Goal: Information Seeking & Learning: Learn about a topic

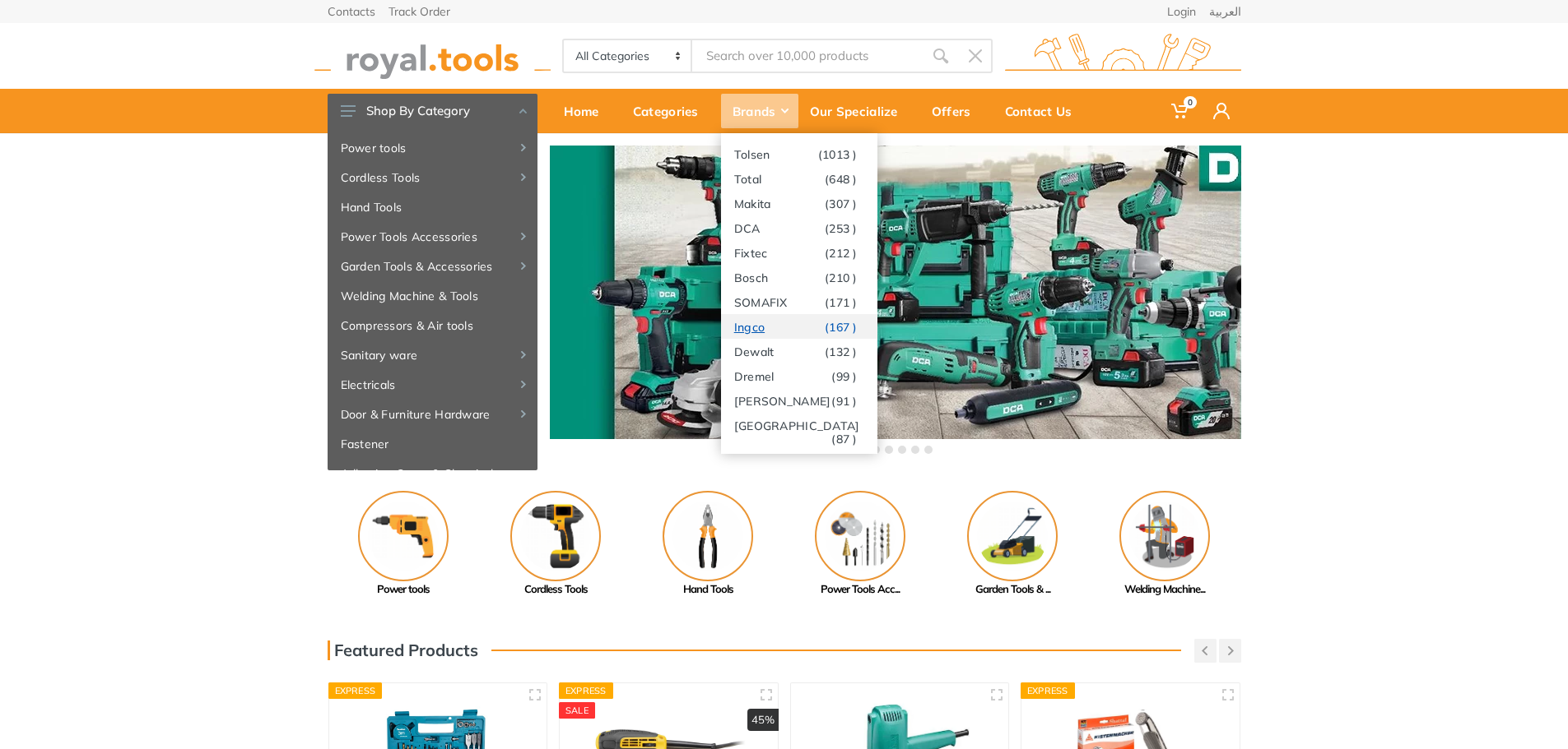
click at [748, 322] on link "Ingco (167 )" at bounding box center [798, 327] width 157 height 25
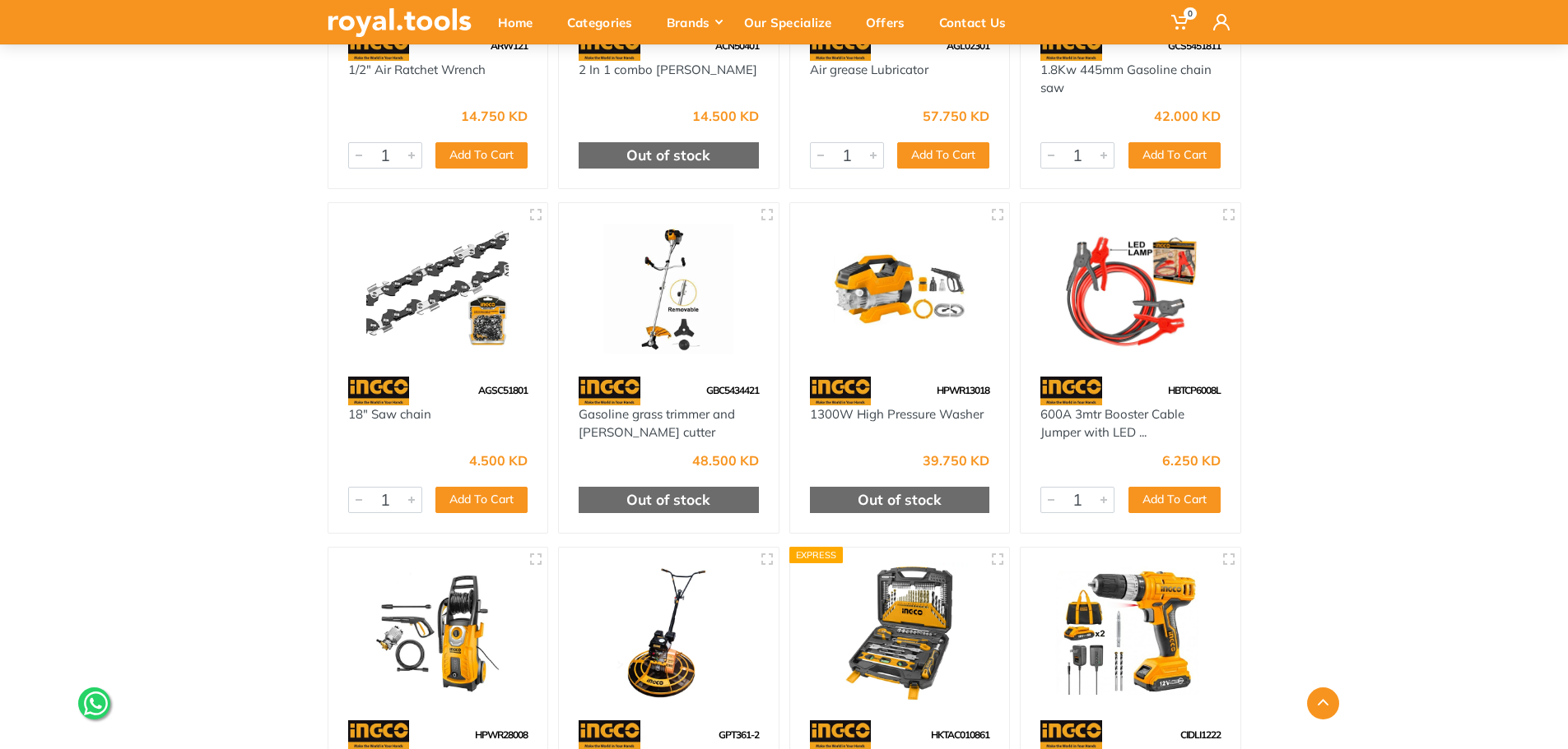
scroll to position [8143, 0]
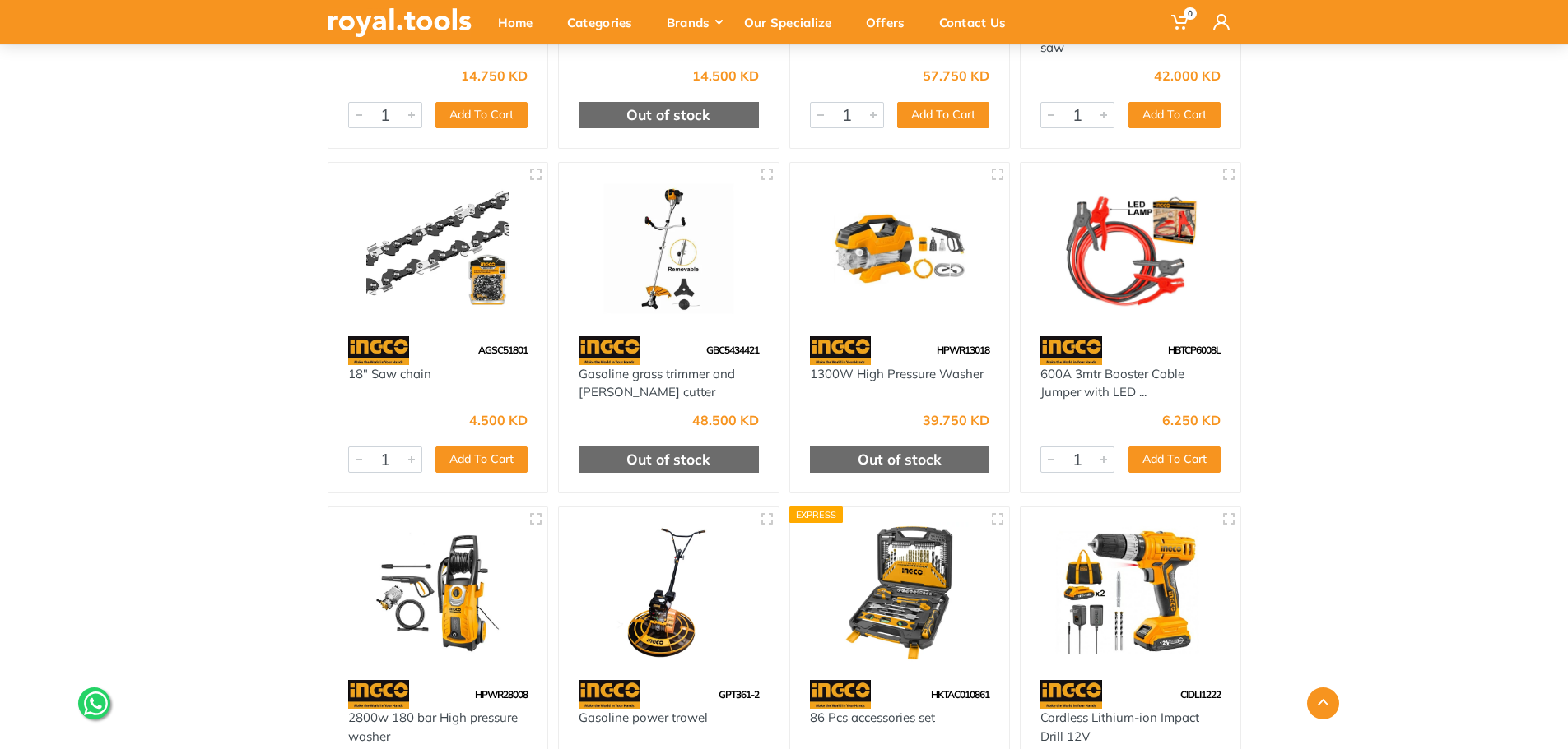
drag, startPoint x: 677, startPoint y: 487, endPoint x: 1277, endPoint y: 437, distance: 602.1
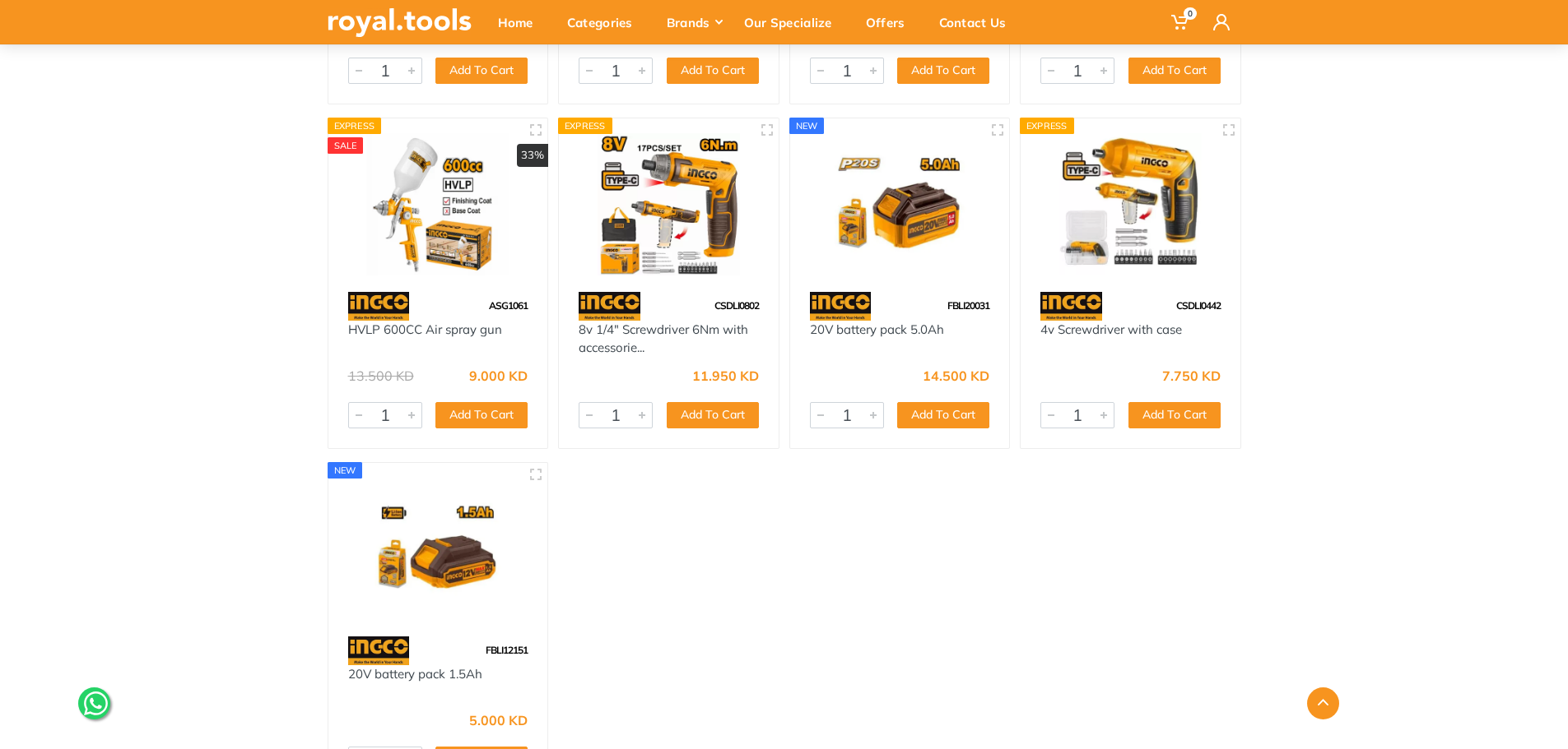
scroll to position [24676, 0]
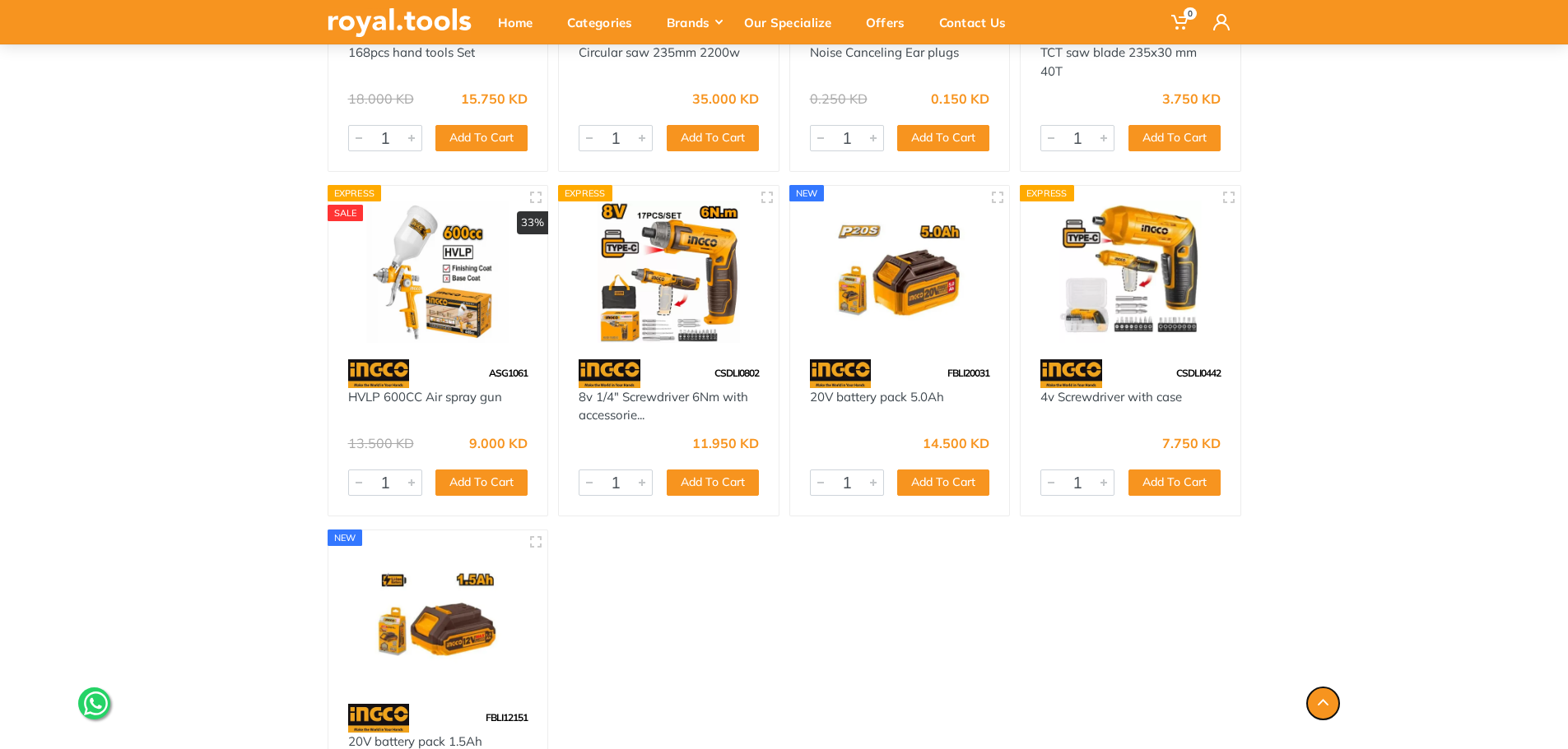
click at [1324, 707] on button "button" at bounding box center [1322, 703] width 32 height 32
drag, startPoint x: 1324, startPoint y: 707, endPoint x: 1326, endPoint y: 698, distance: 9.2
click at [1324, 705] on button "button" at bounding box center [1322, 703] width 32 height 32
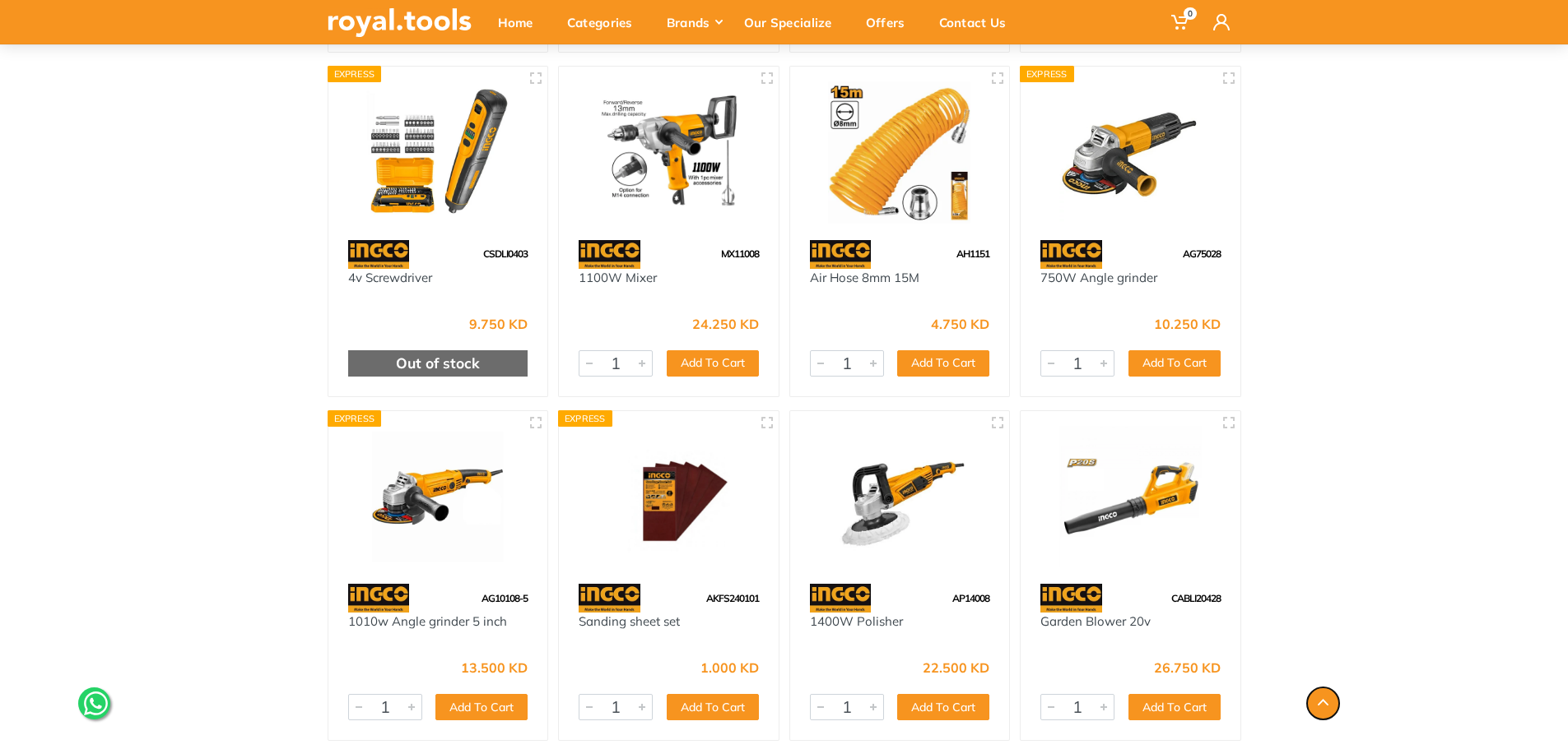
scroll to position [0, 0]
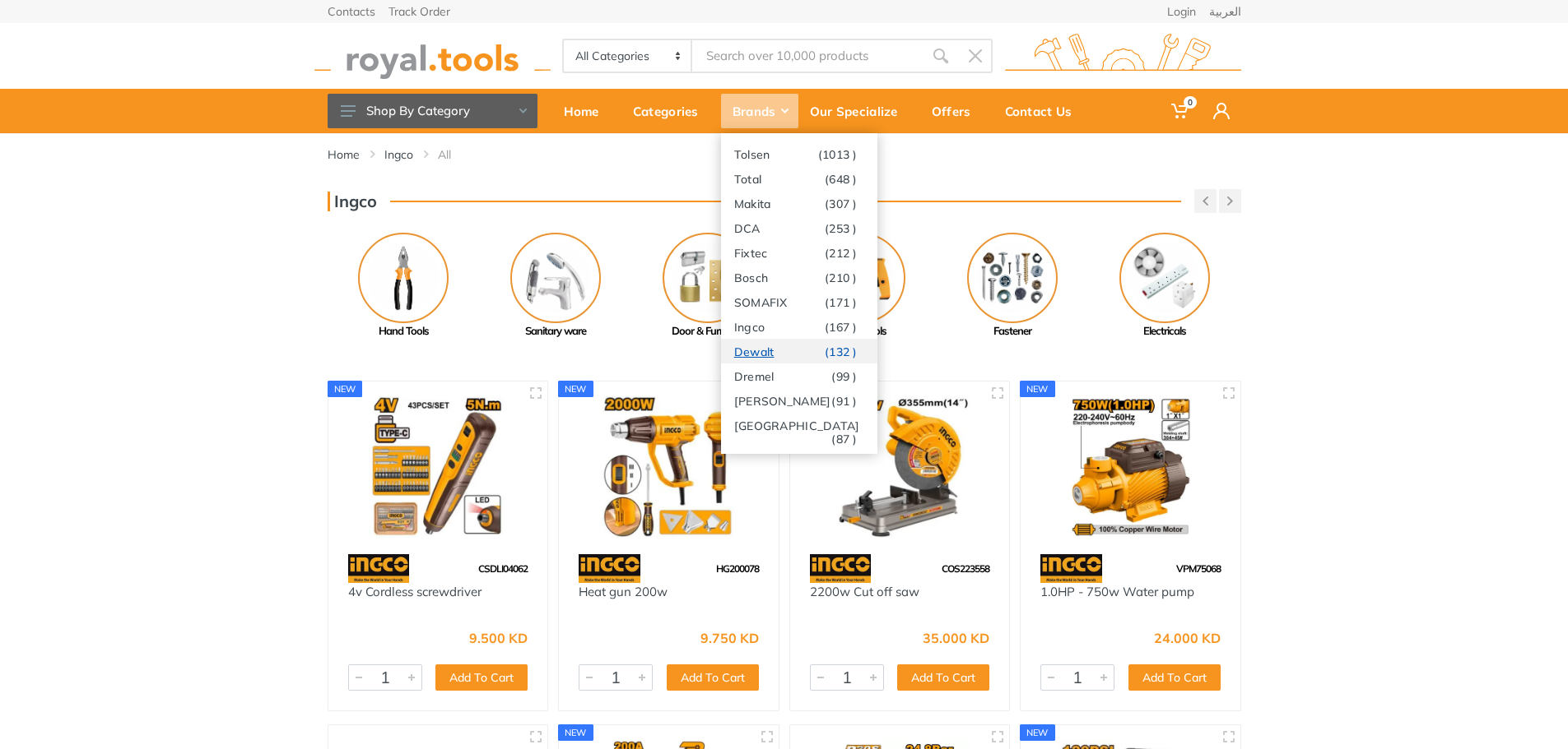
click at [778, 349] on link "Dewalt (132 )" at bounding box center [798, 351] width 157 height 25
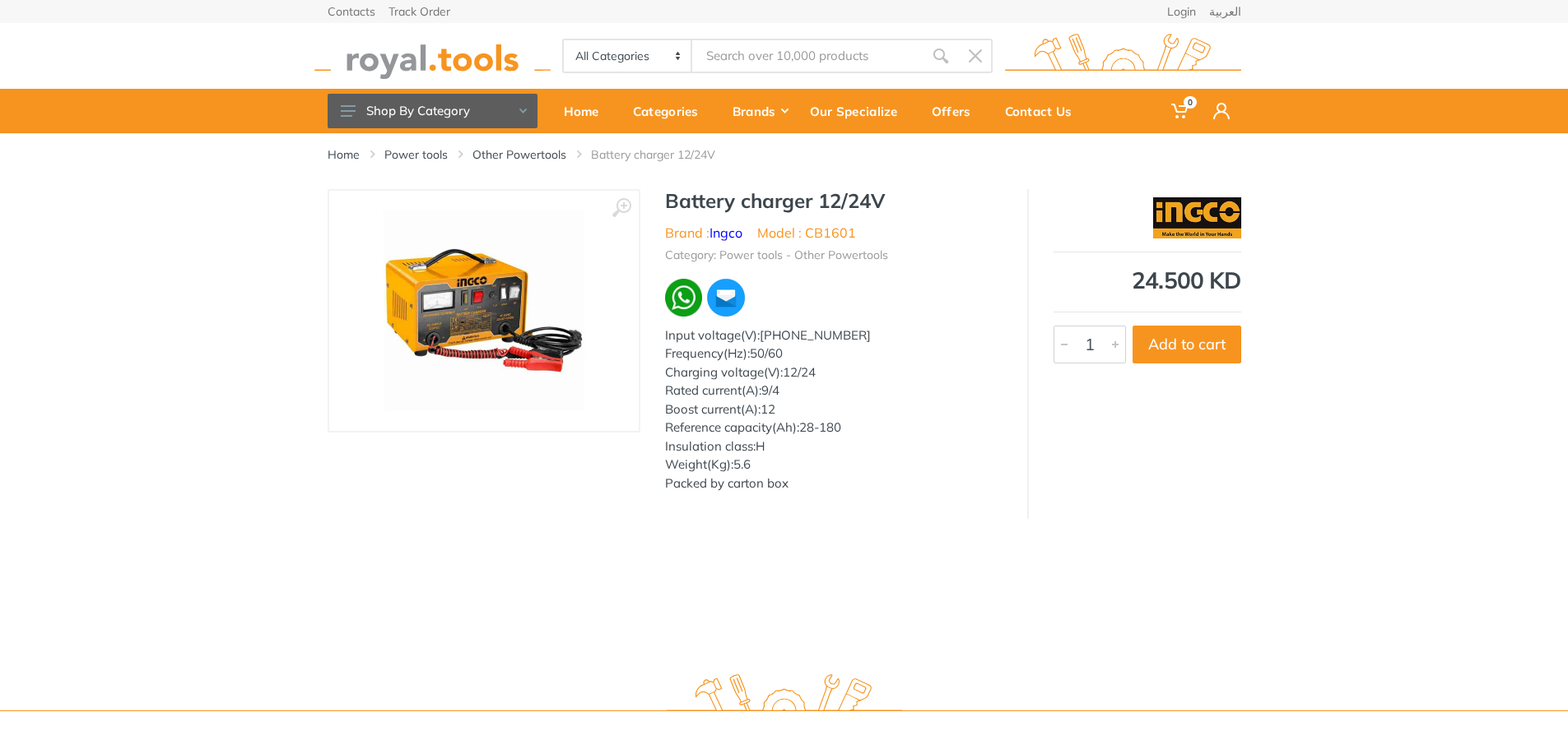
click at [467, 302] on img at bounding box center [484, 312] width 208 height 208
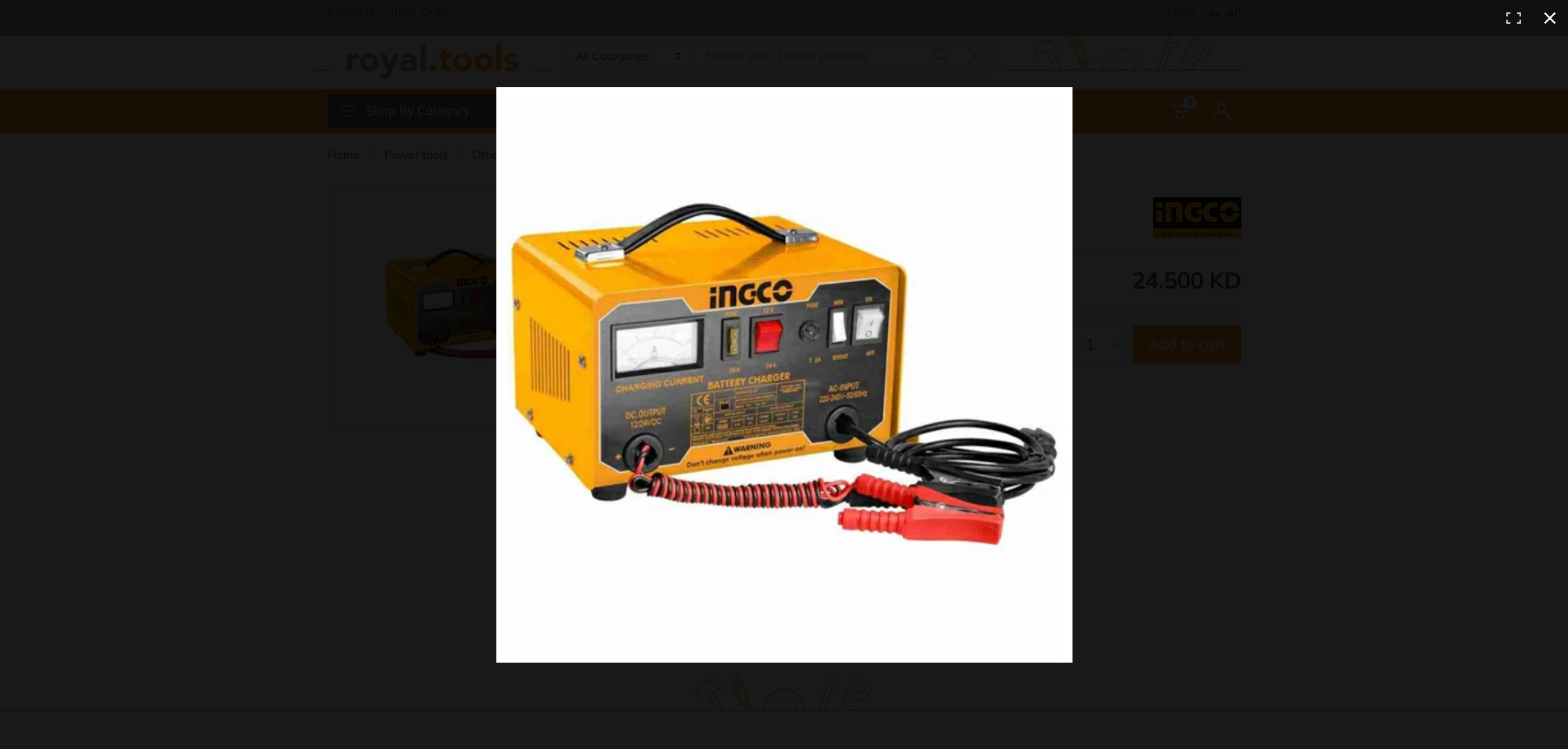
click at [1550, 13] on button at bounding box center [1550, 18] width 37 height 37
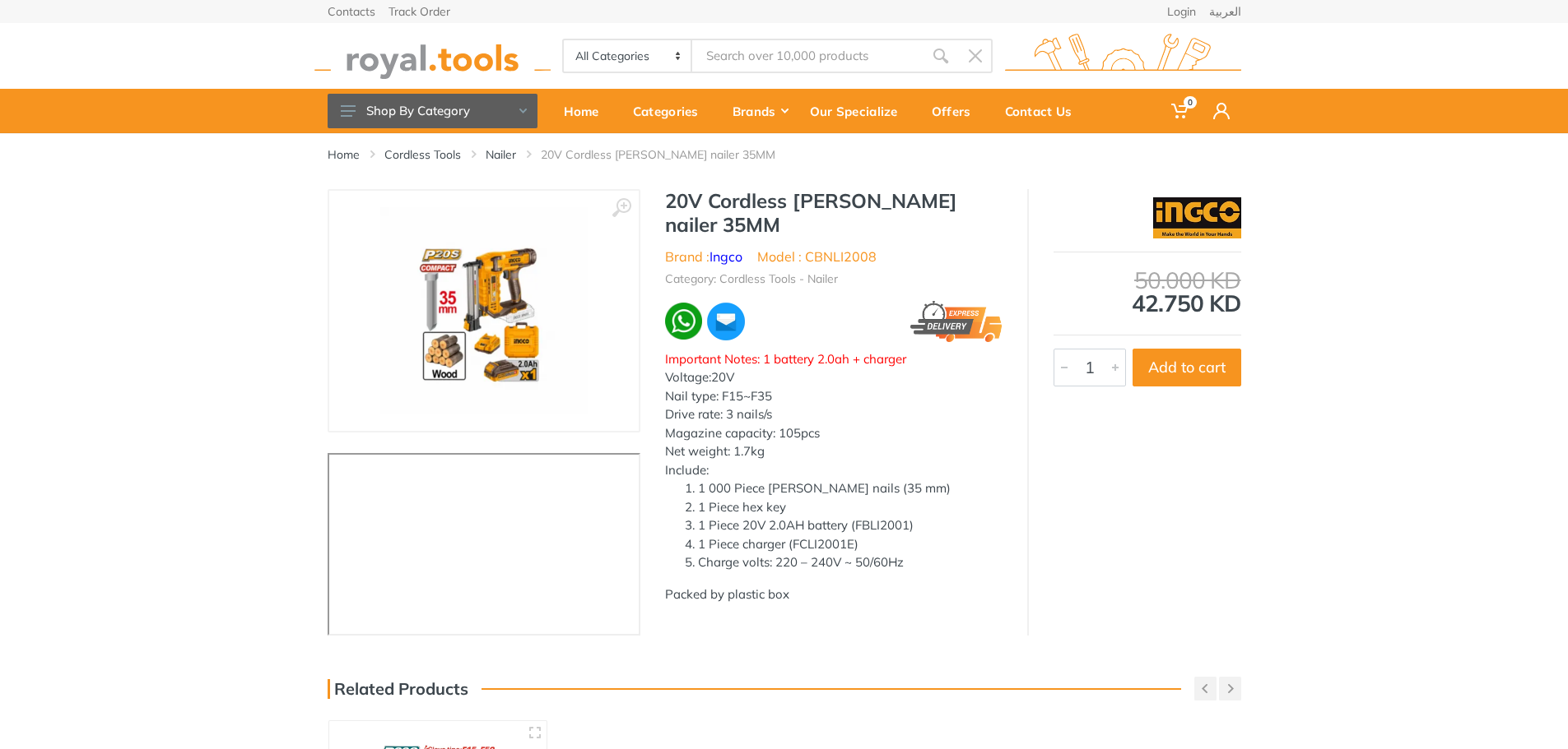
click at [466, 316] on img at bounding box center [484, 312] width 208 height 208
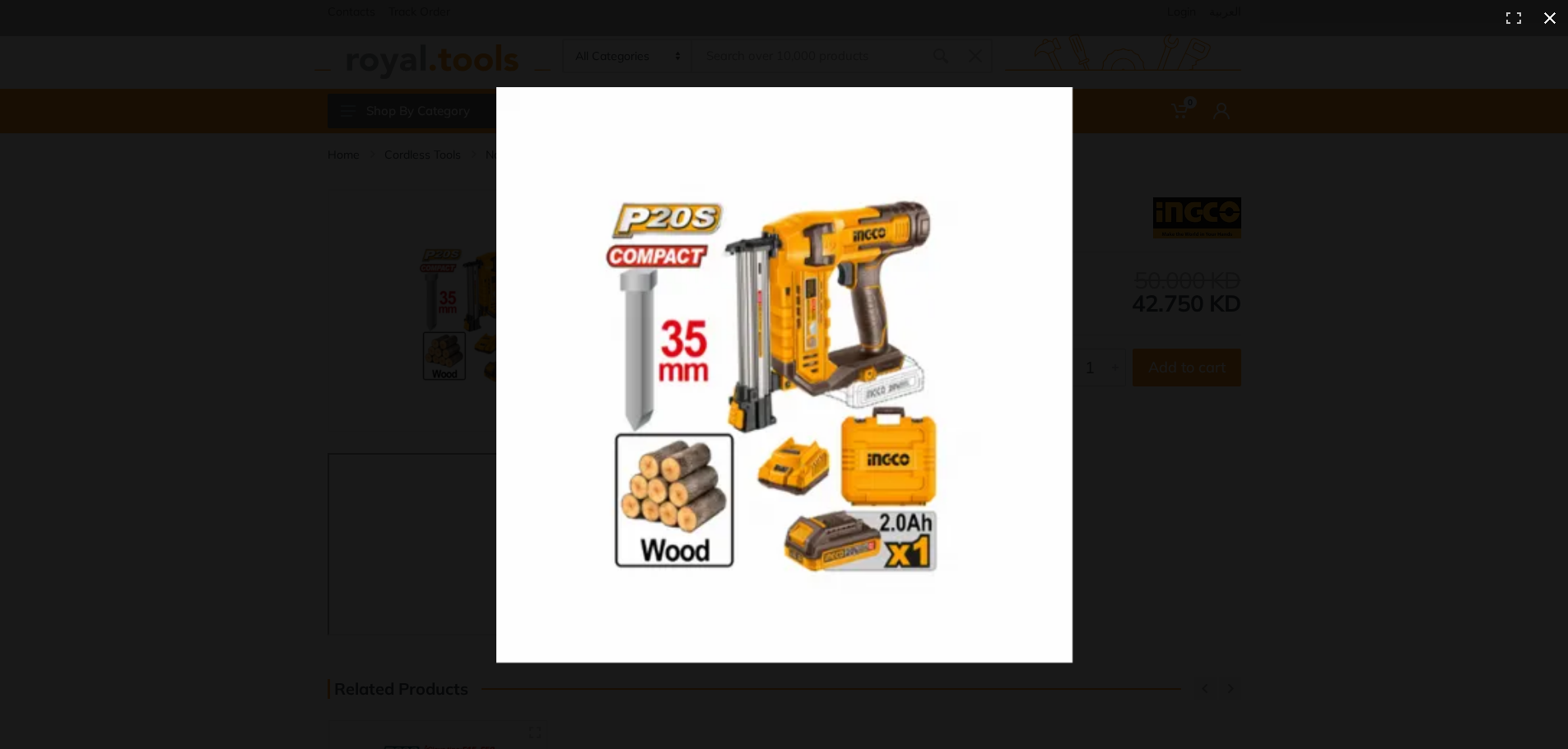
click at [269, 283] on div at bounding box center [784, 374] width 1568 height 749
click at [966, 170] on img at bounding box center [784, 375] width 576 height 576
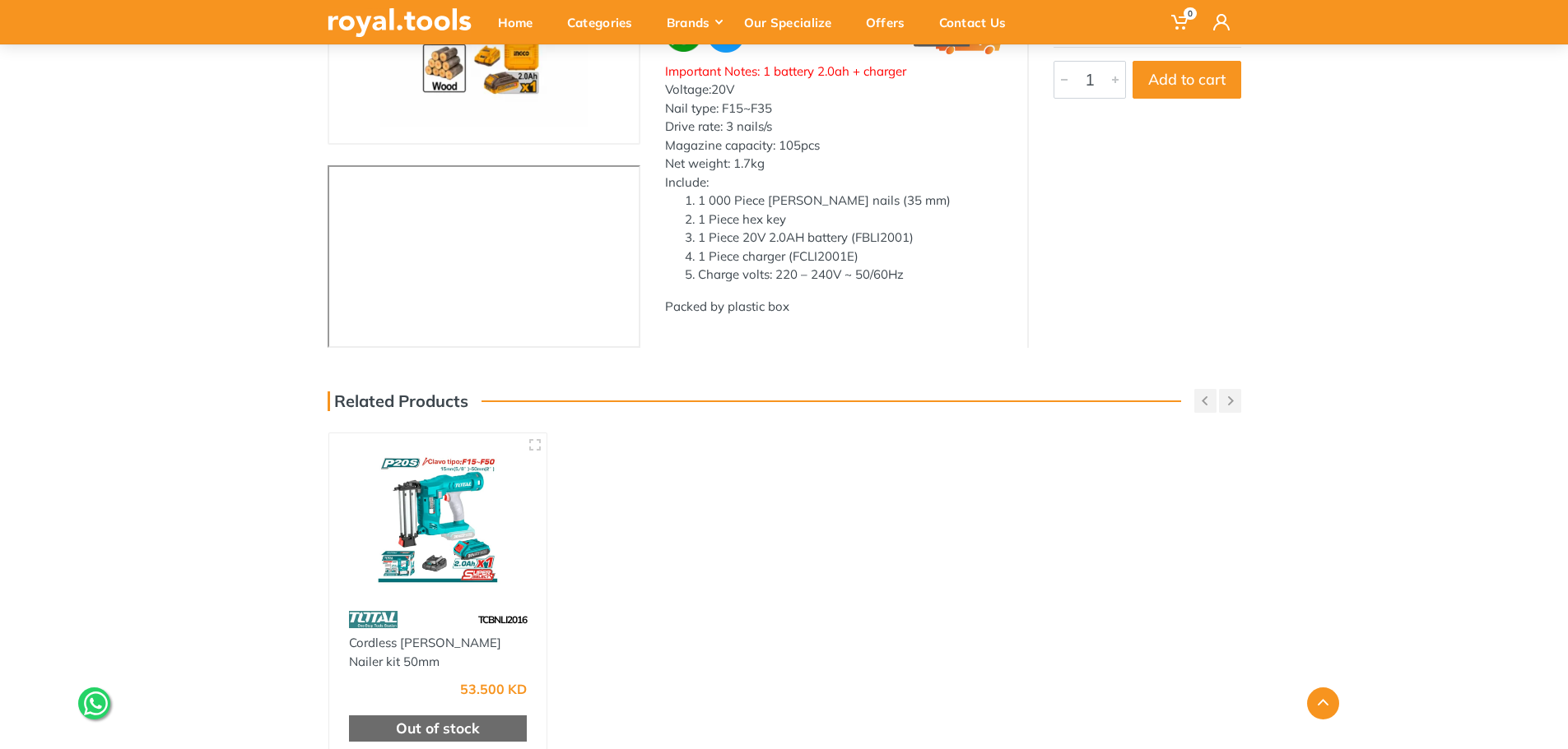
scroll to position [412, 0]
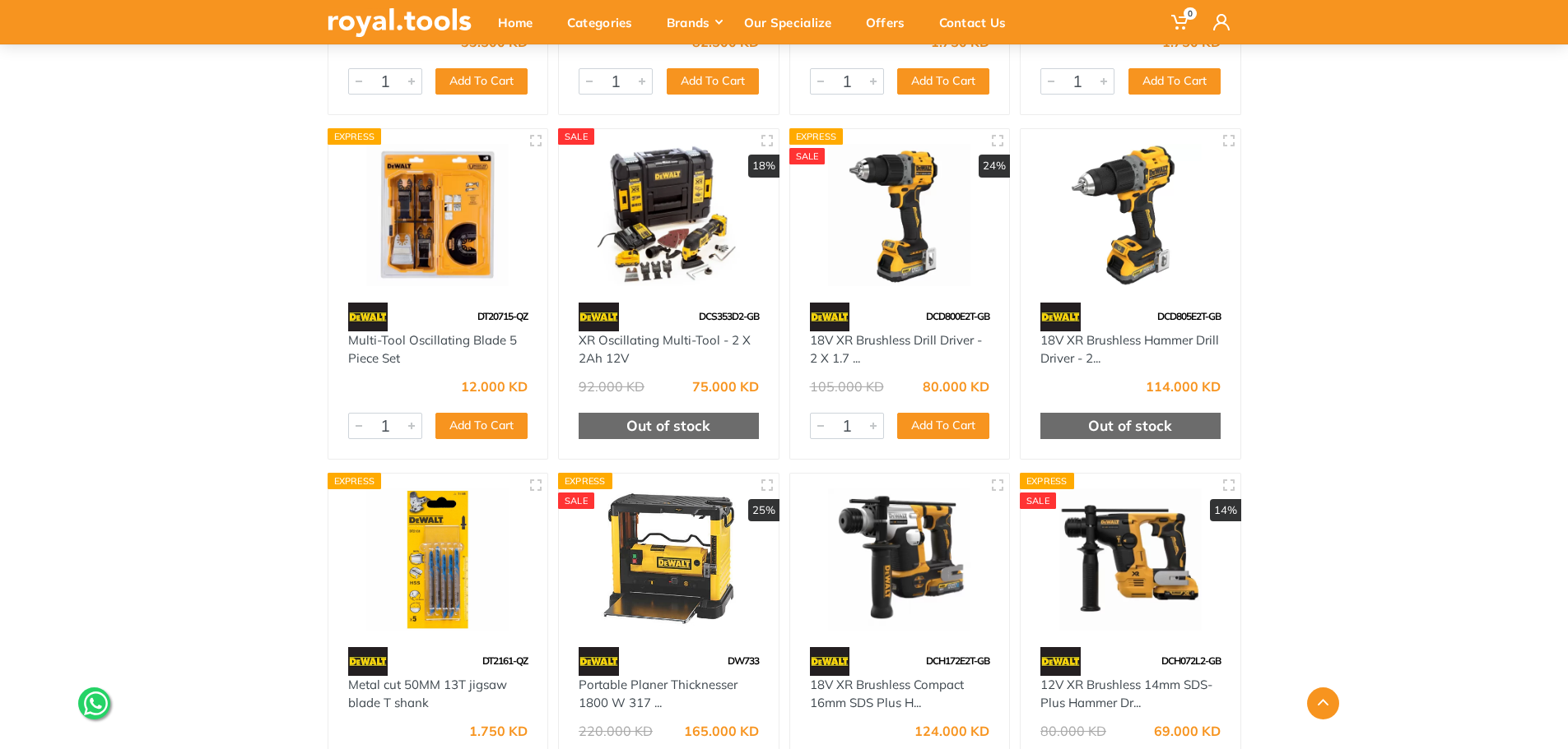
scroll to position [1645, 0]
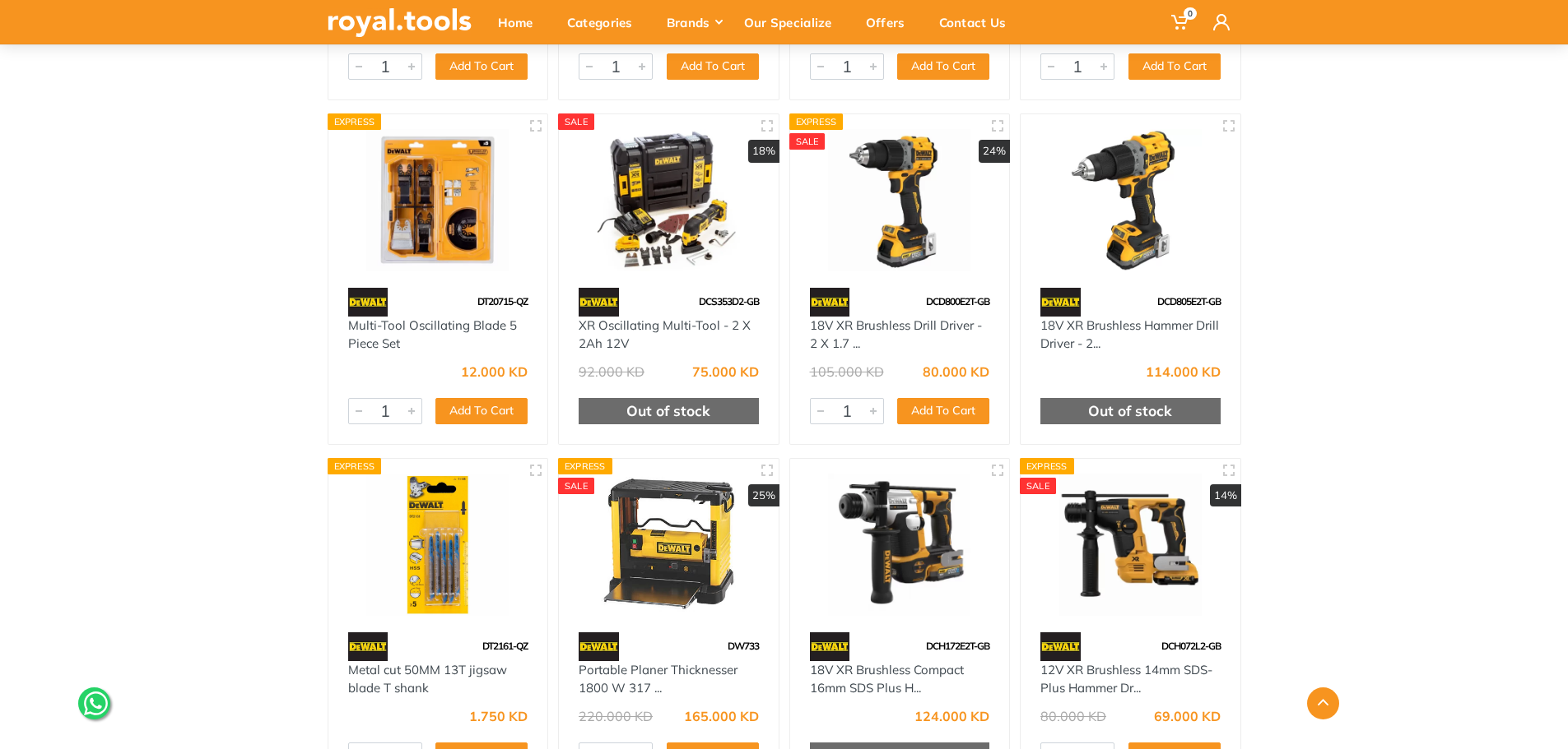
drag, startPoint x: 1307, startPoint y: 430, endPoint x: 1302, endPoint y: 458, distance: 28.4
drag, startPoint x: 1302, startPoint y: 458, endPoint x: 1353, endPoint y: 529, distance: 87.4
click at [1353, 529] on div "Home Dewalt All Dewalt" at bounding box center [784, 176] width 1568 height 3376
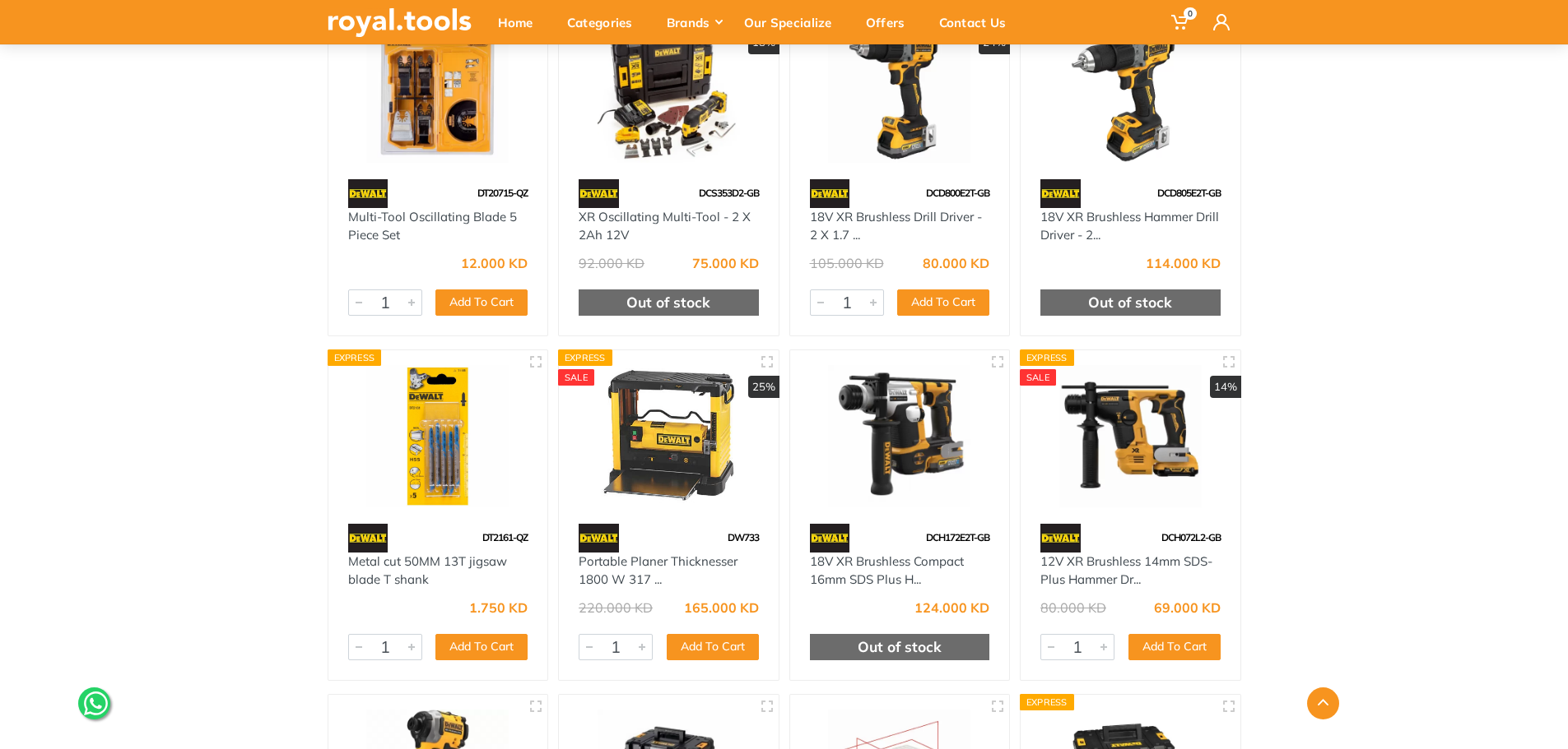
scroll to position [1810, 0]
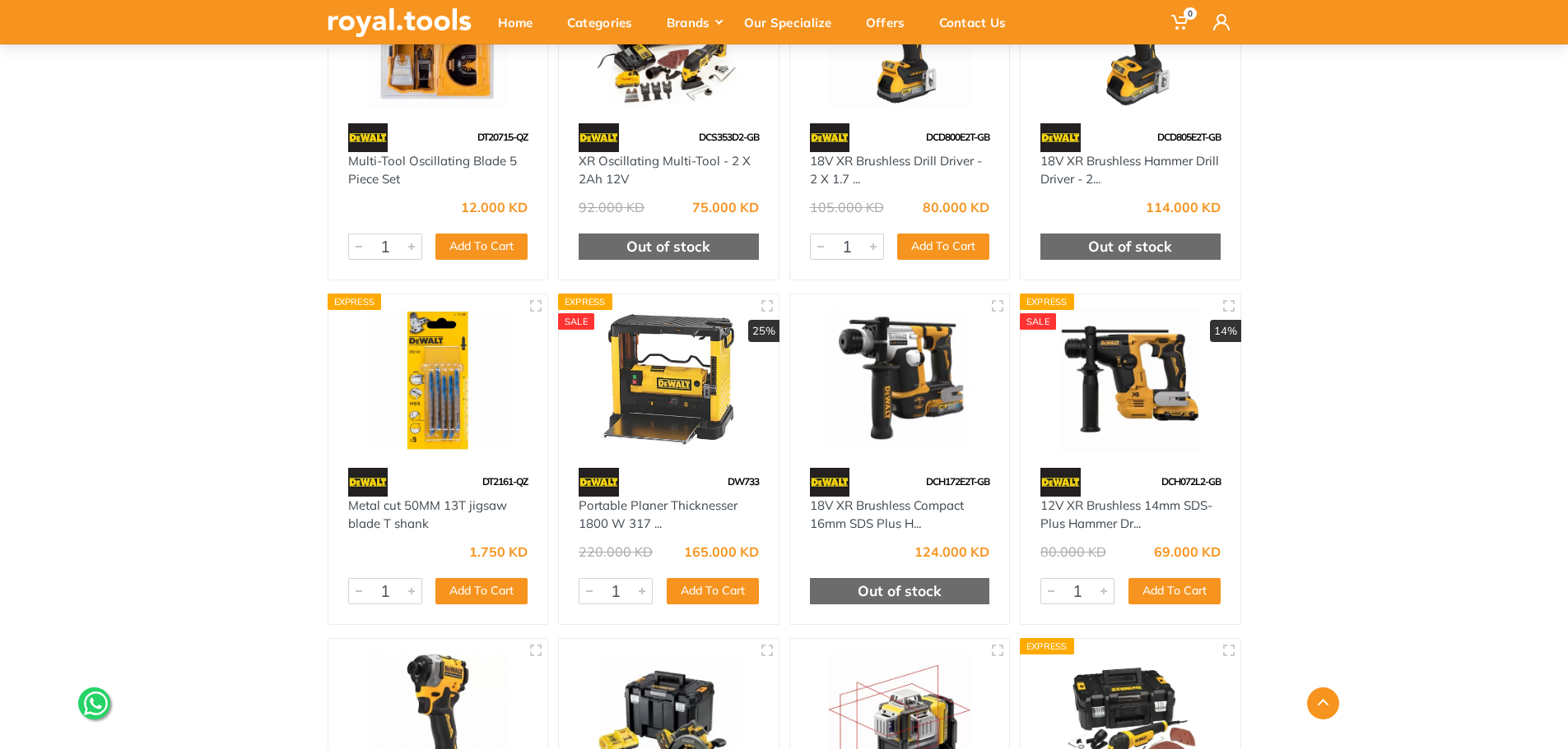
drag, startPoint x: 1357, startPoint y: 459, endPoint x: 1390, endPoint y: 520, distance: 69.4
click at [1386, 522] on div "Home Dewalt All Dewalt" at bounding box center [784, 12] width 1568 height 3376
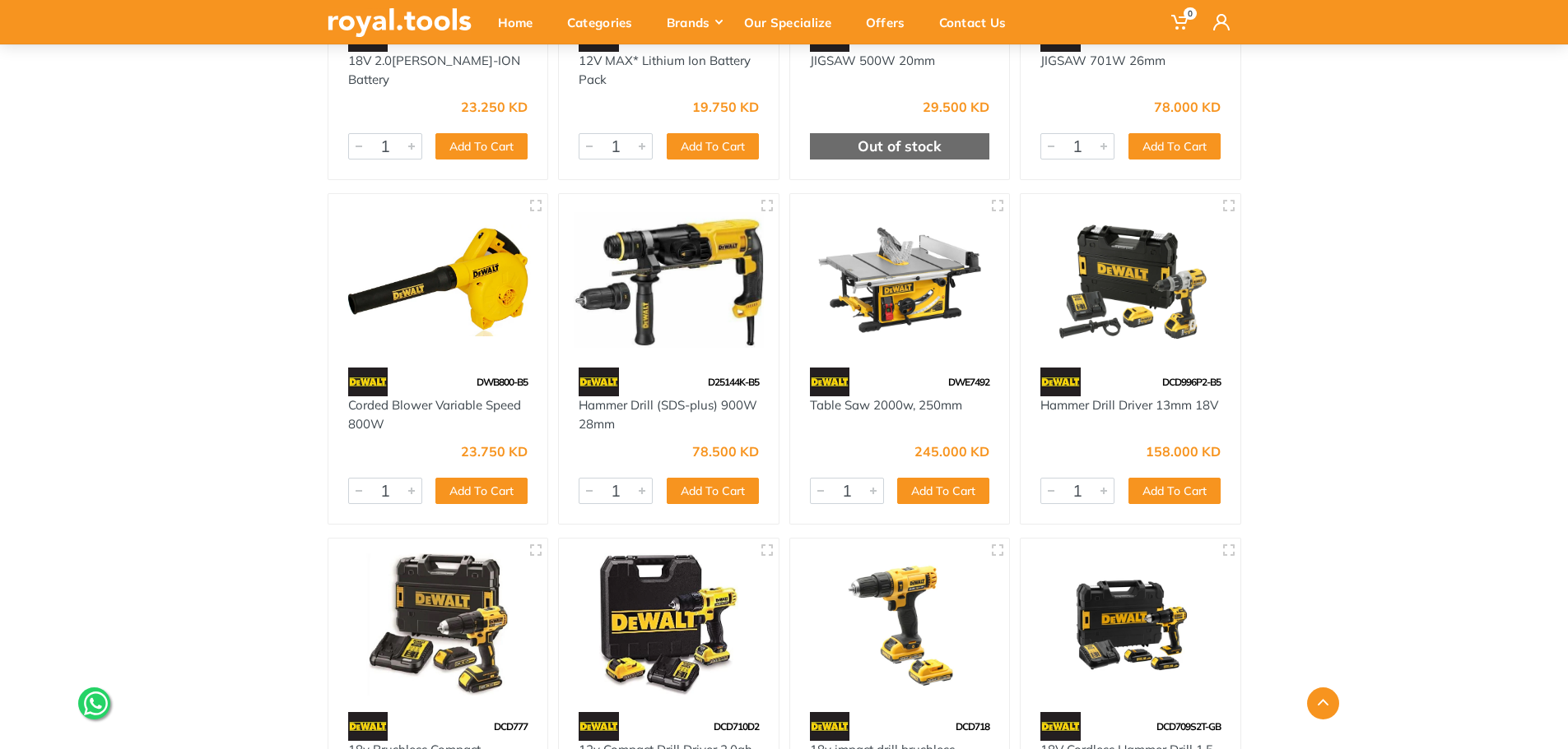
scroll to position [3290, 0]
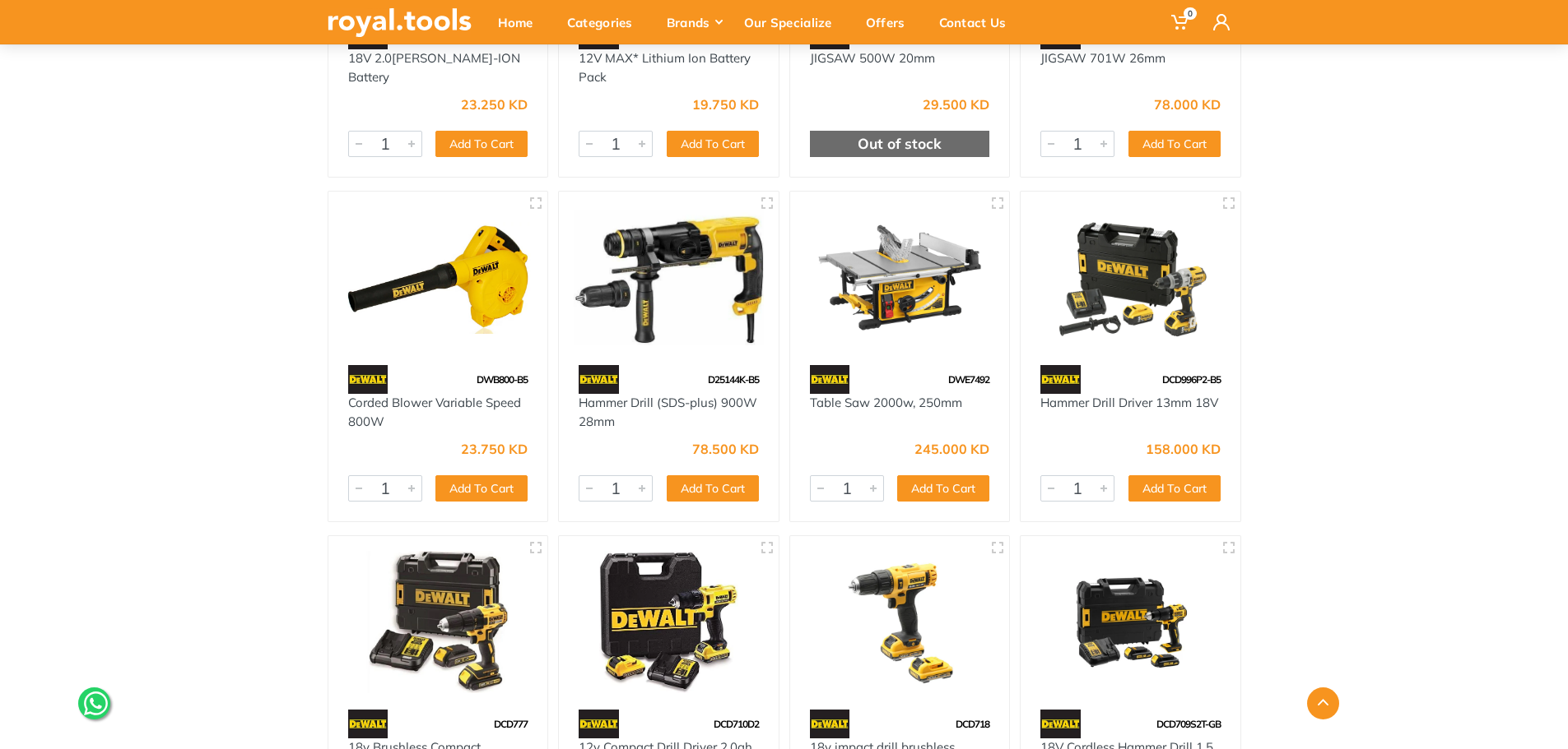
drag, startPoint x: 1351, startPoint y: 489, endPoint x: 1432, endPoint y: 512, distance: 84.2
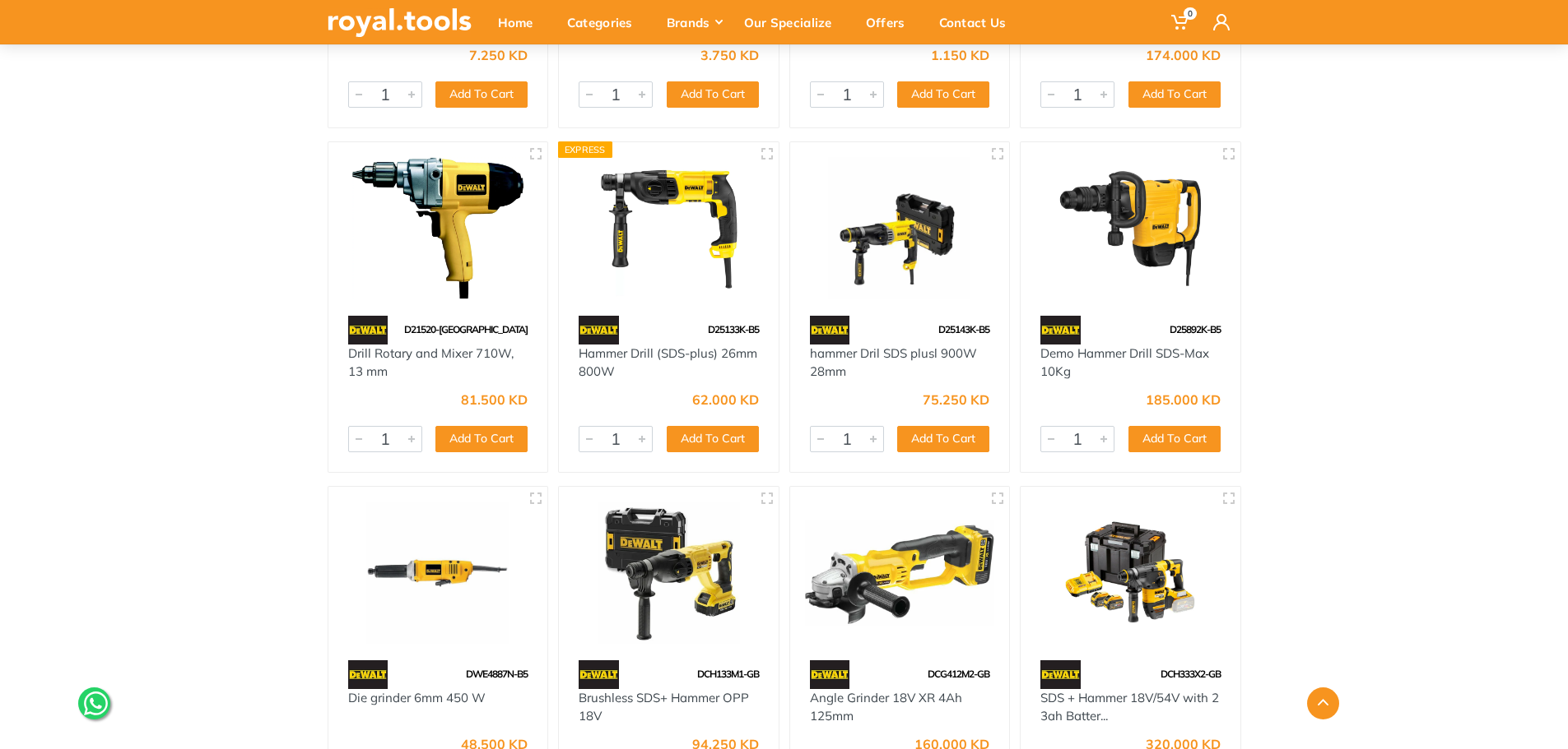
scroll to position [8554, 0]
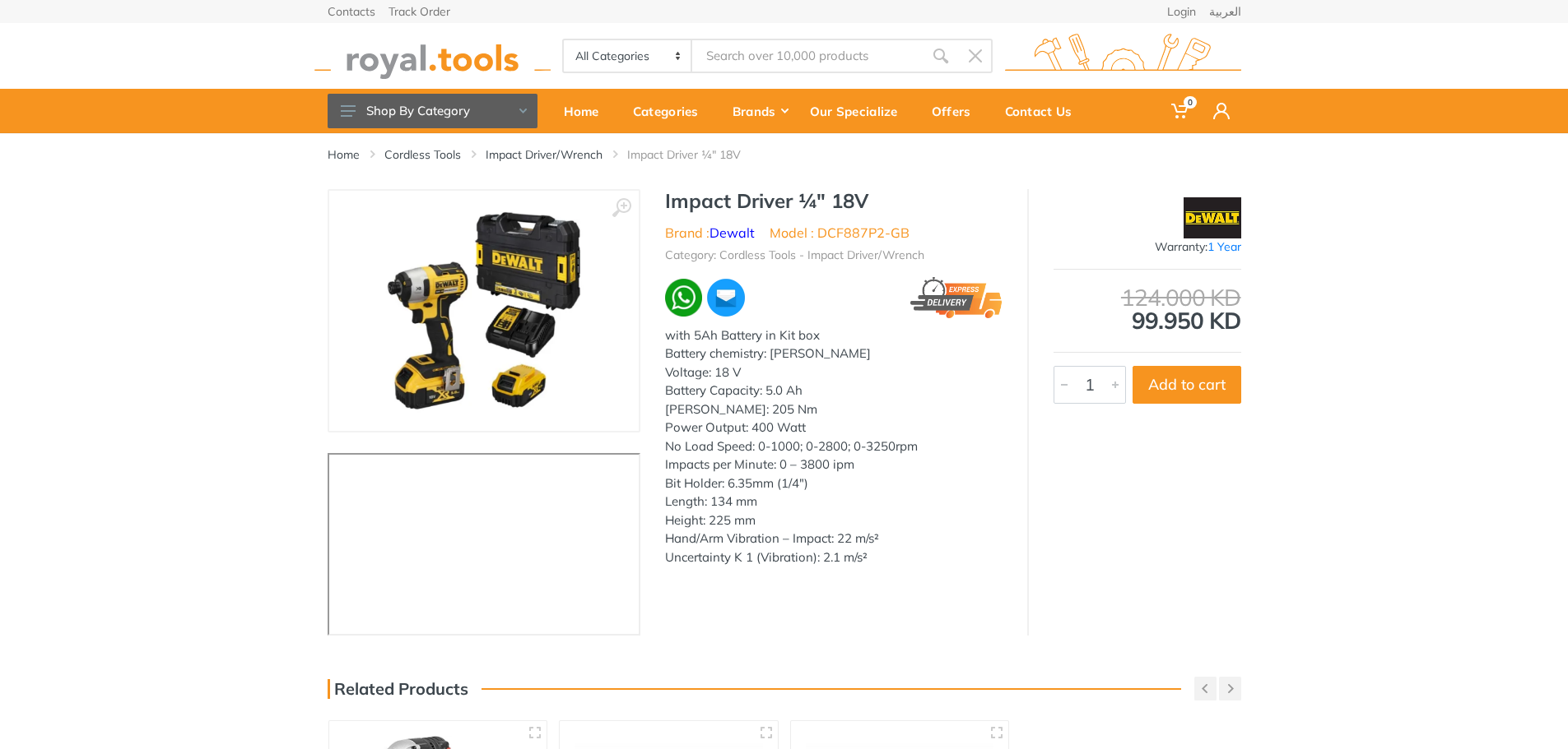
click at [535, 369] on img at bounding box center [484, 312] width 208 height 208
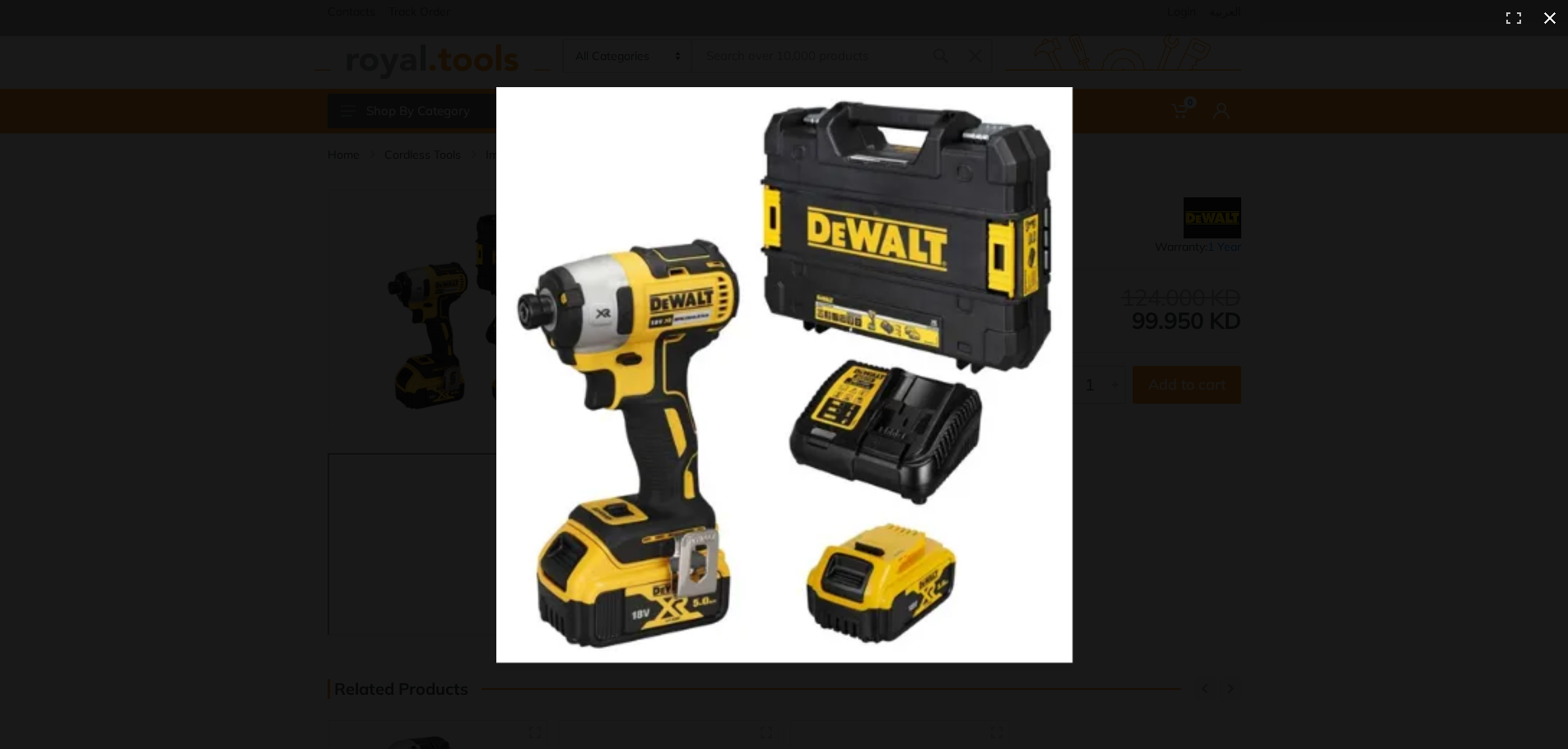
click at [1549, 17] on button at bounding box center [1550, 18] width 37 height 37
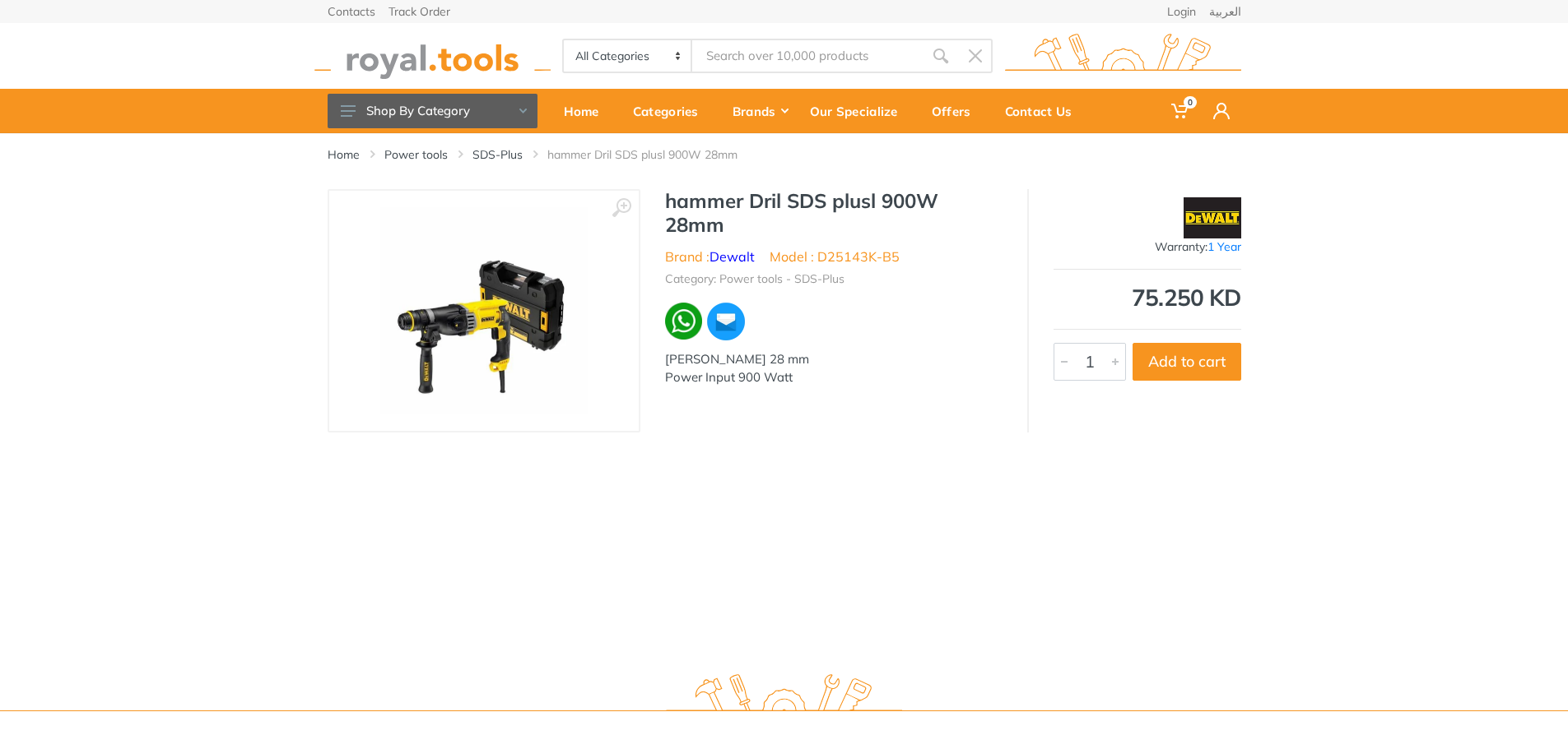
click at [473, 333] on img at bounding box center [484, 312] width 208 height 208
drag, startPoint x: 473, startPoint y: 332, endPoint x: 421, endPoint y: 335, distance: 52.1
click at [417, 336] on img at bounding box center [484, 312] width 208 height 208
click at [452, 338] on img at bounding box center [484, 312] width 208 height 208
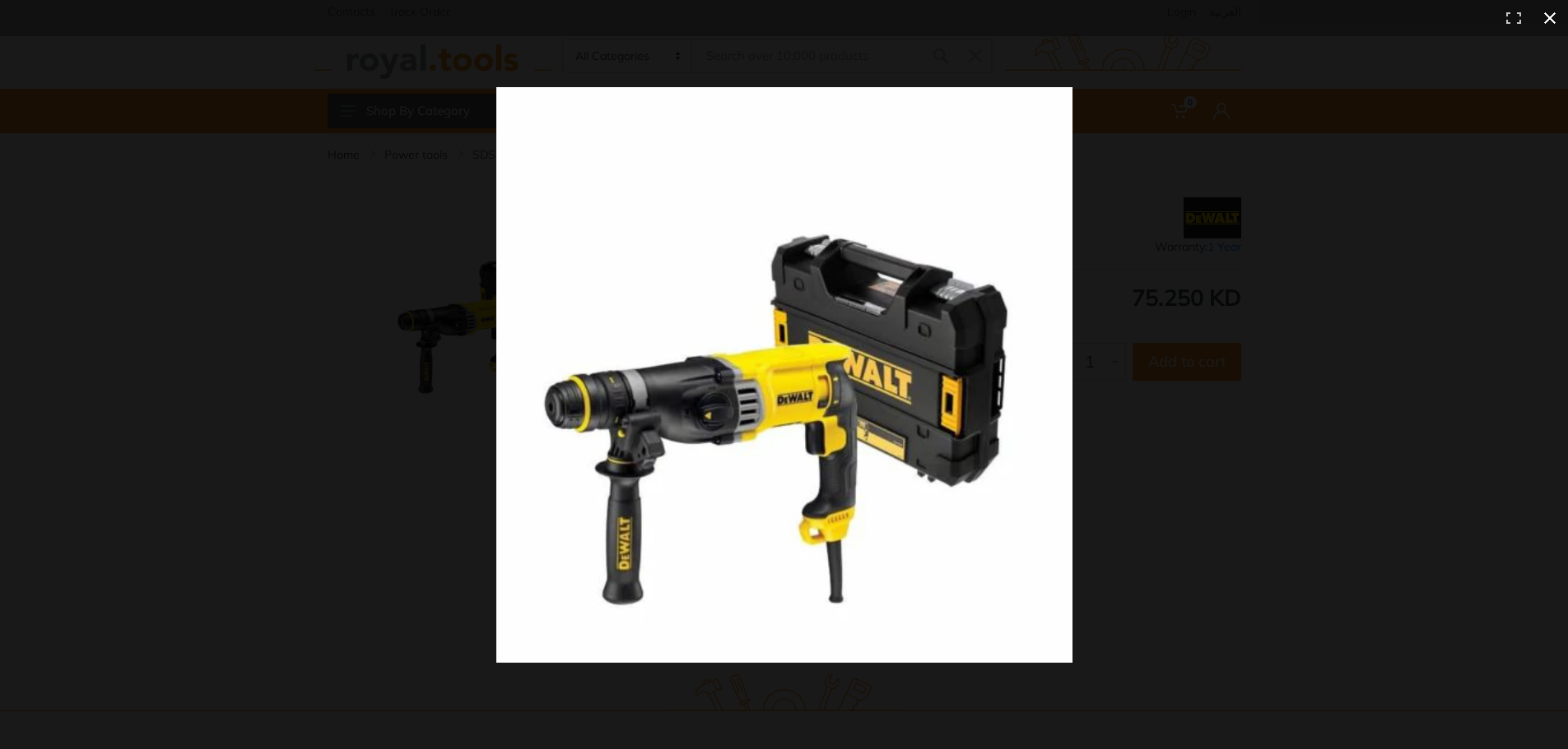
click at [1358, 436] on div at bounding box center [1163, 406] width 1333 height 637
